Goal: Information Seeking & Learning: Check status

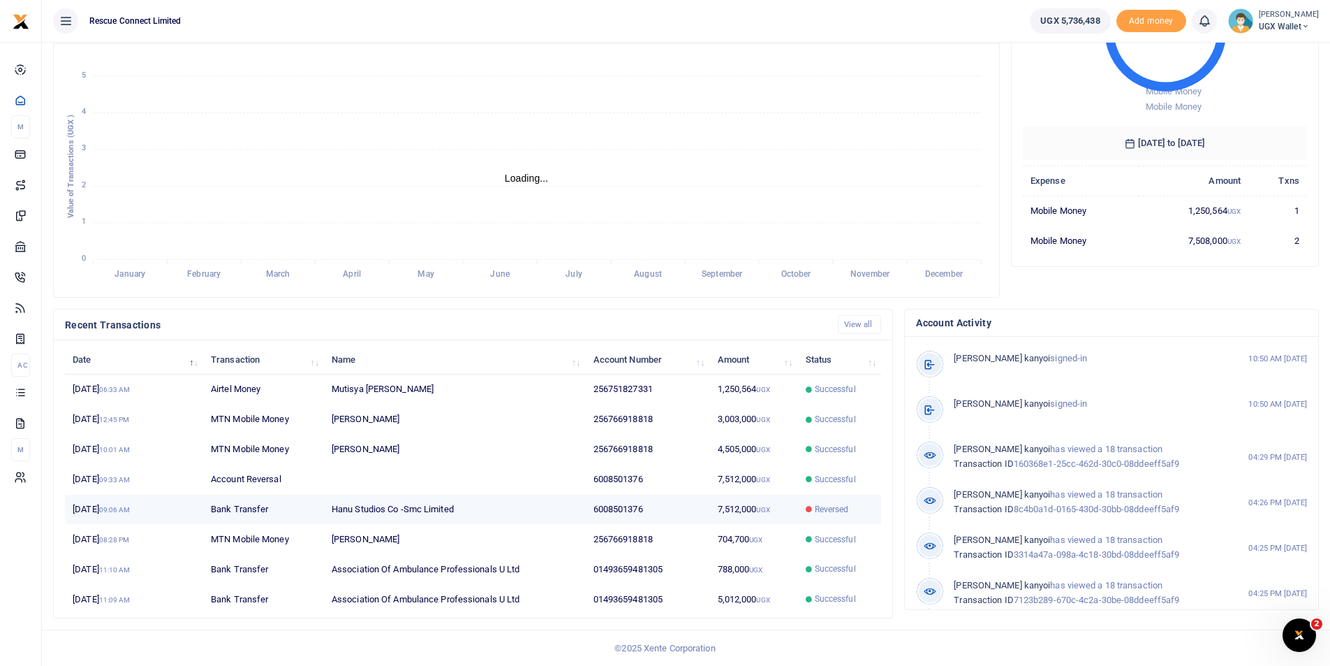
click at [386, 515] on td "Hanu Studios Co -Smc Limited" at bounding box center [455, 509] width 262 height 30
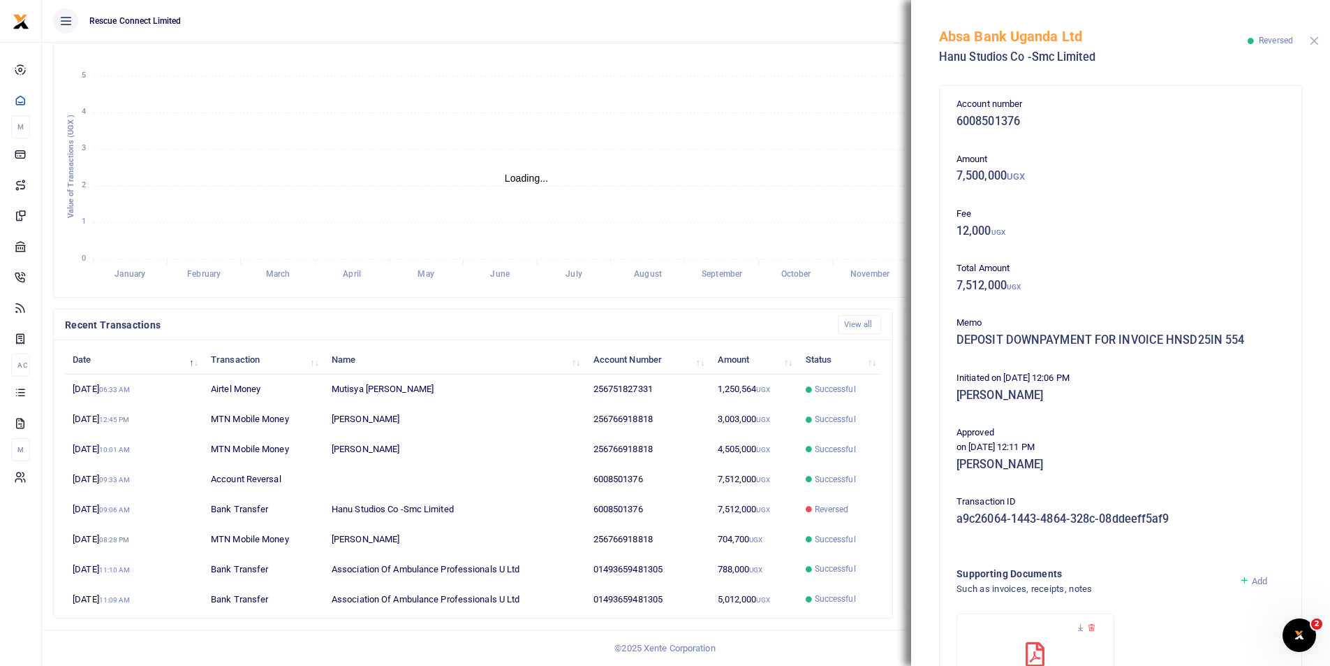
click at [1314, 38] on button "Close" at bounding box center [1314, 40] width 9 height 9
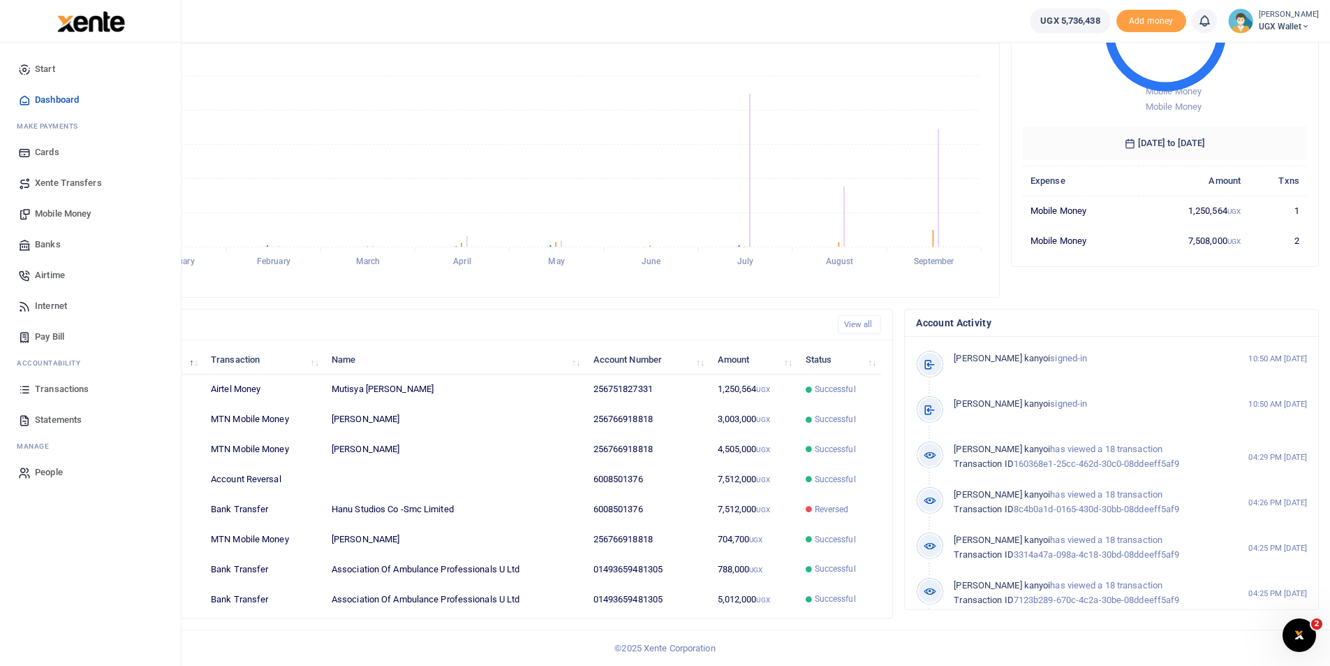
click at [50, 388] on span "Transactions" at bounding box center [62, 389] width 54 height 14
